Goal: Complete application form

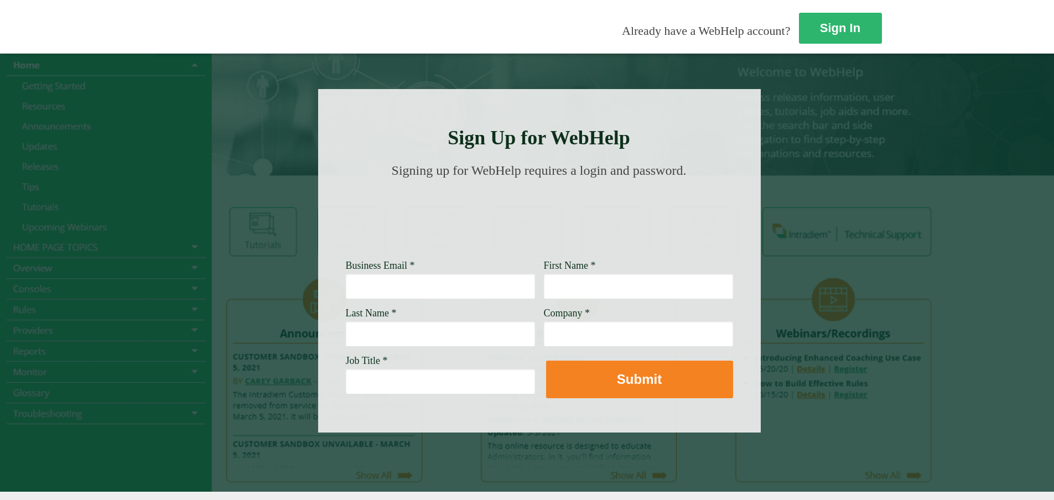
click at [346, 287] on input "Business Email *" at bounding box center [440, 285] width 189 height 25
type input "[PERSON_NAME][EMAIL_ADDRESS][PERSON_NAME][DOMAIN_NAME]"
type input "[PERSON_NAME]"
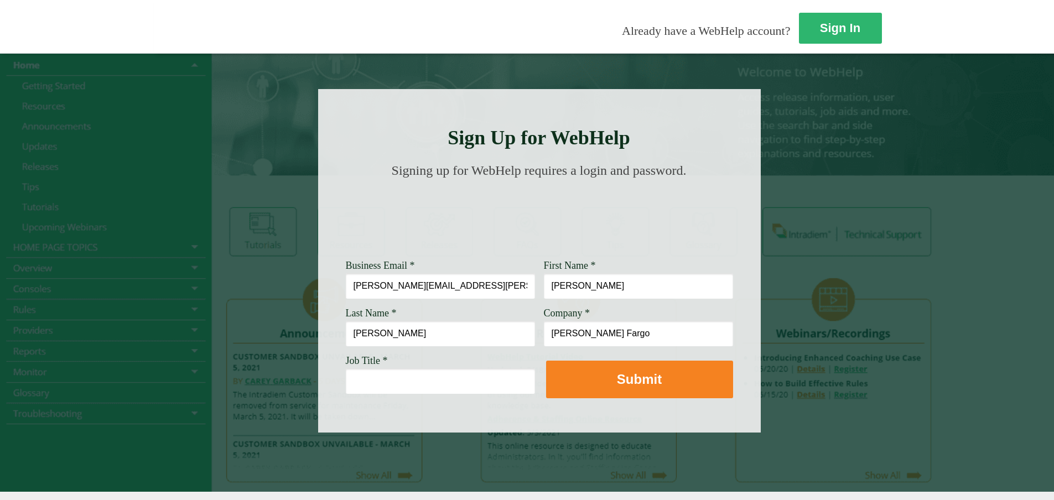
type input "[PERSON_NAME] Fargo"
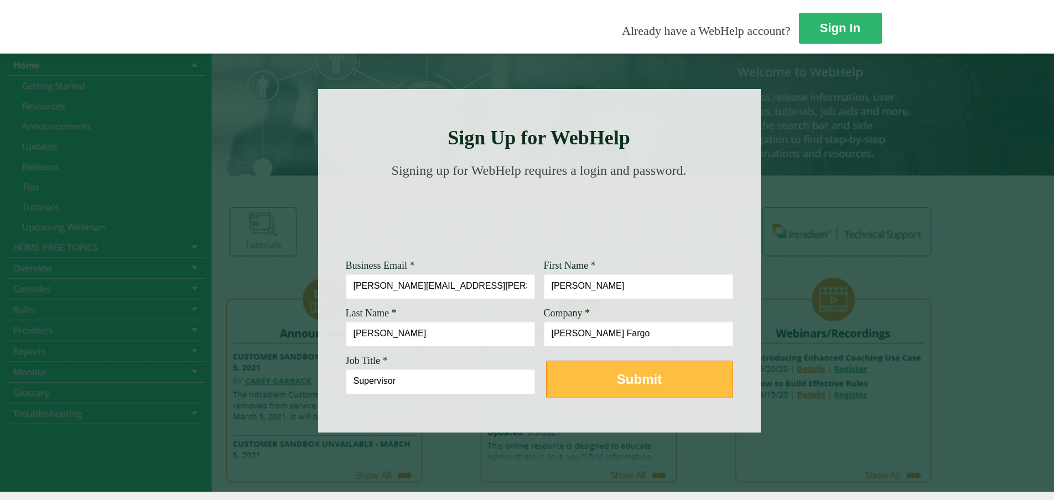
type input "Supervisor"
click at [546, 376] on button "Submit" at bounding box center [639, 380] width 187 height 38
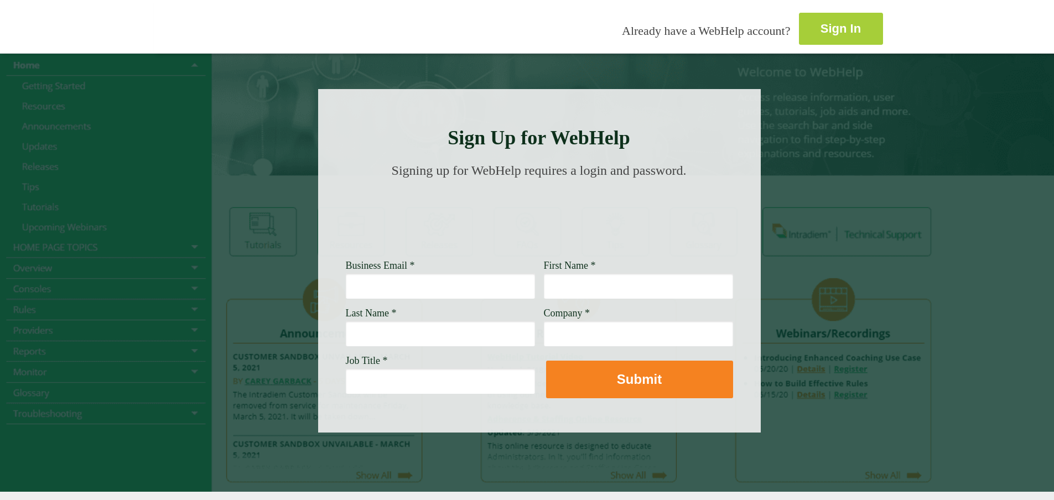
click at [821, 22] on strong "Sign In" at bounding box center [841, 29] width 40 height 14
